Goal: Information Seeking & Learning: Learn about a topic

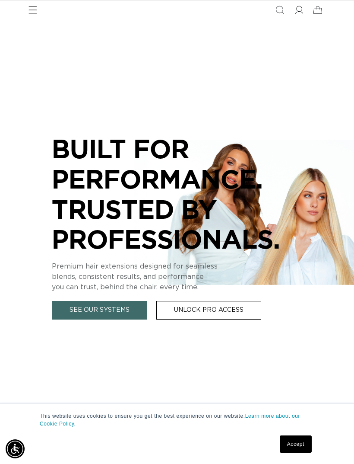
scroll to position [0, 308]
click at [305, 445] on link "Accept" at bounding box center [296, 443] width 32 height 17
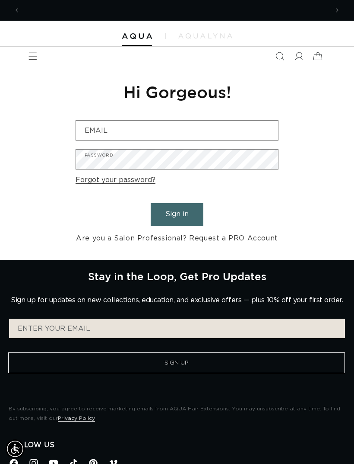
scroll to position [0, 308]
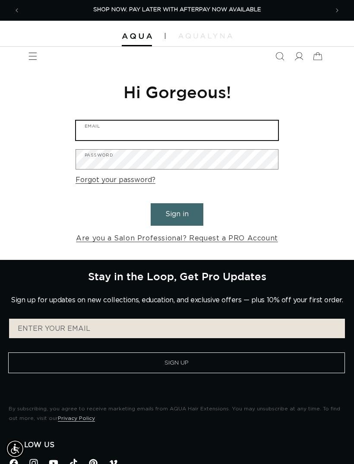
type input "klluikart@gmail.com"
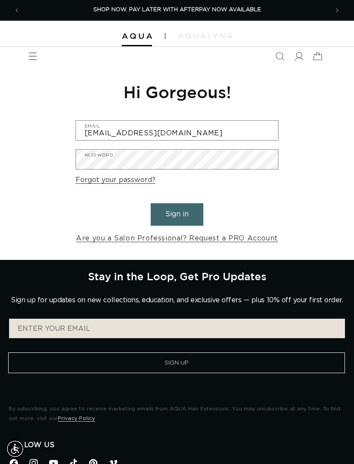
click at [177, 213] on button "Sign in" at bounding box center [177, 214] width 53 height 22
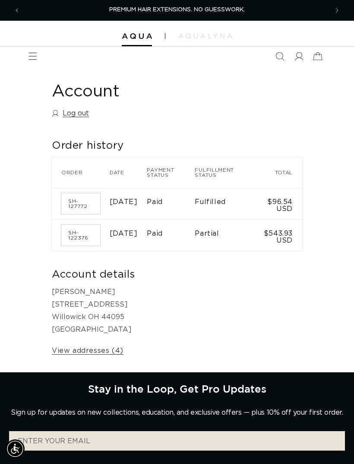
click at [36, 56] on icon "Menu" at bounding box center [33, 56] width 8 height 7
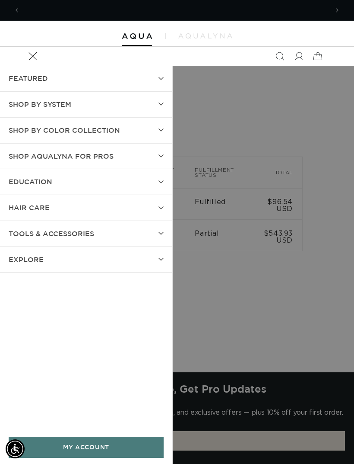
scroll to position [0, 308]
click at [39, 181] on span "EDUCATION" at bounding box center [31, 181] width 44 height 13
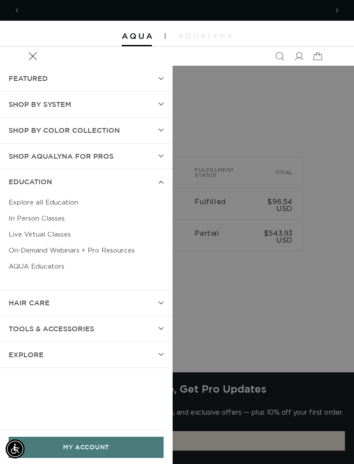
scroll to position [0, 0]
click at [25, 194] on link "Explore all Education" at bounding box center [86, 202] width 155 height 16
